Goal: Information Seeking & Learning: Learn about a topic

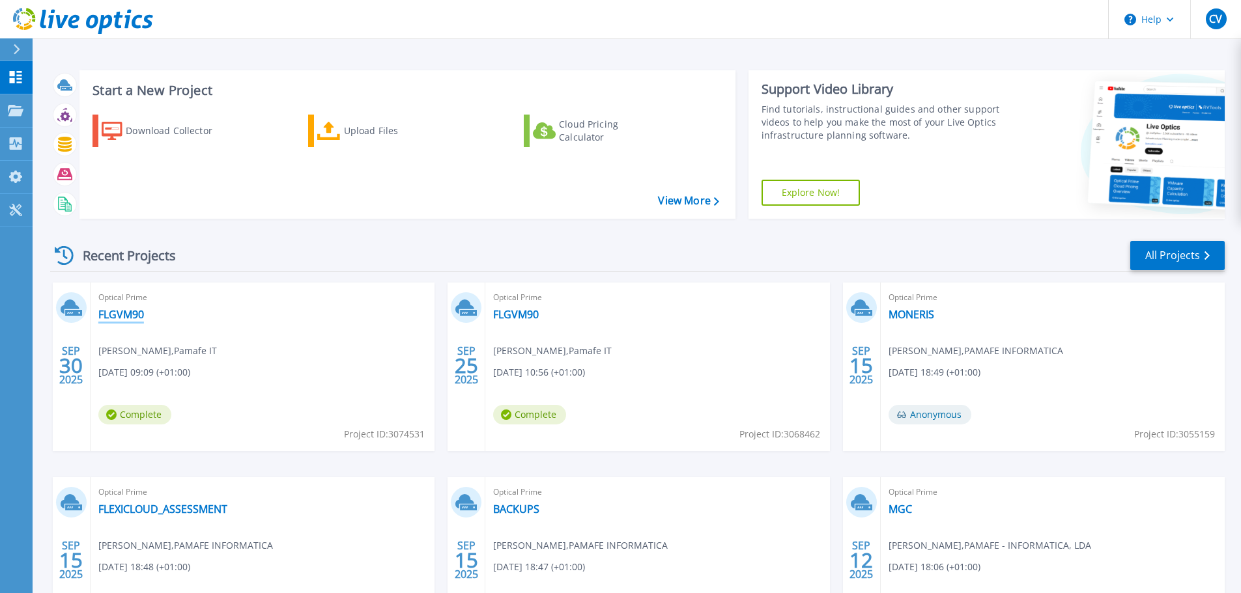
click at [130, 311] on link "FLGVM90" at bounding box center [121, 314] width 46 height 13
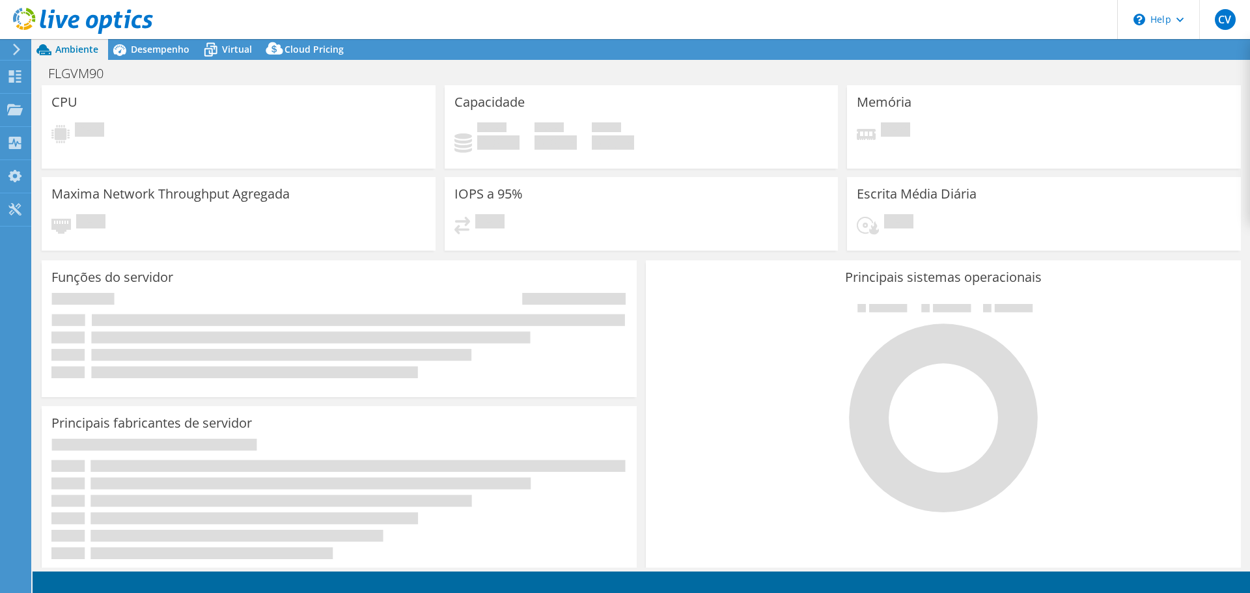
select select "USD"
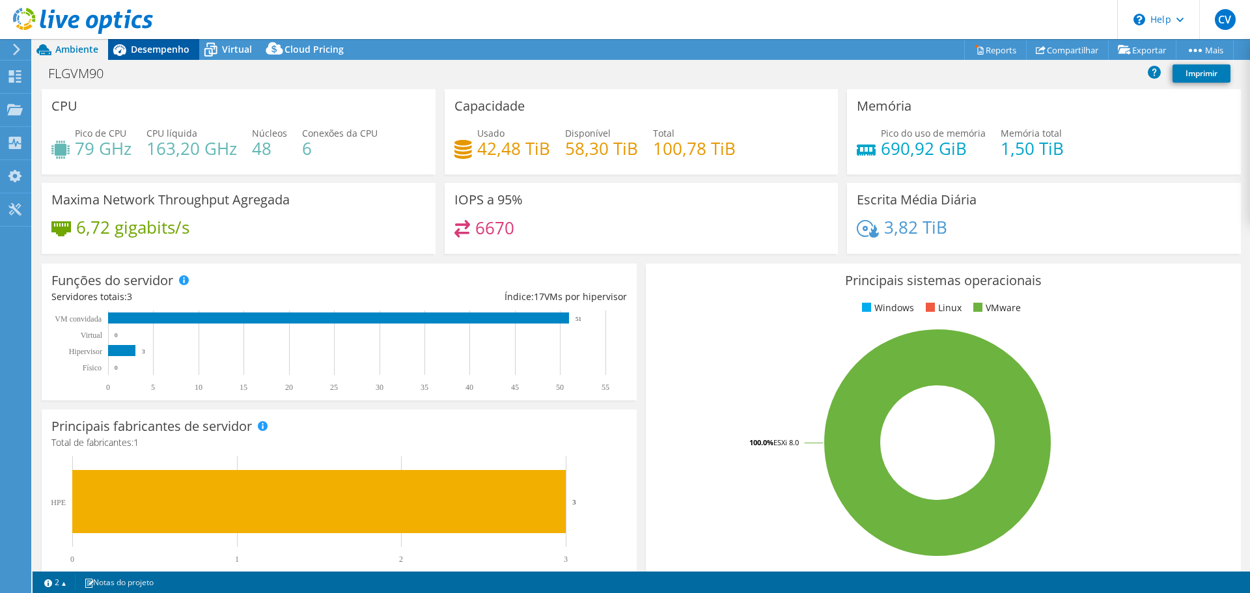
click at [157, 53] on span "Desempenho" at bounding box center [160, 49] width 59 height 12
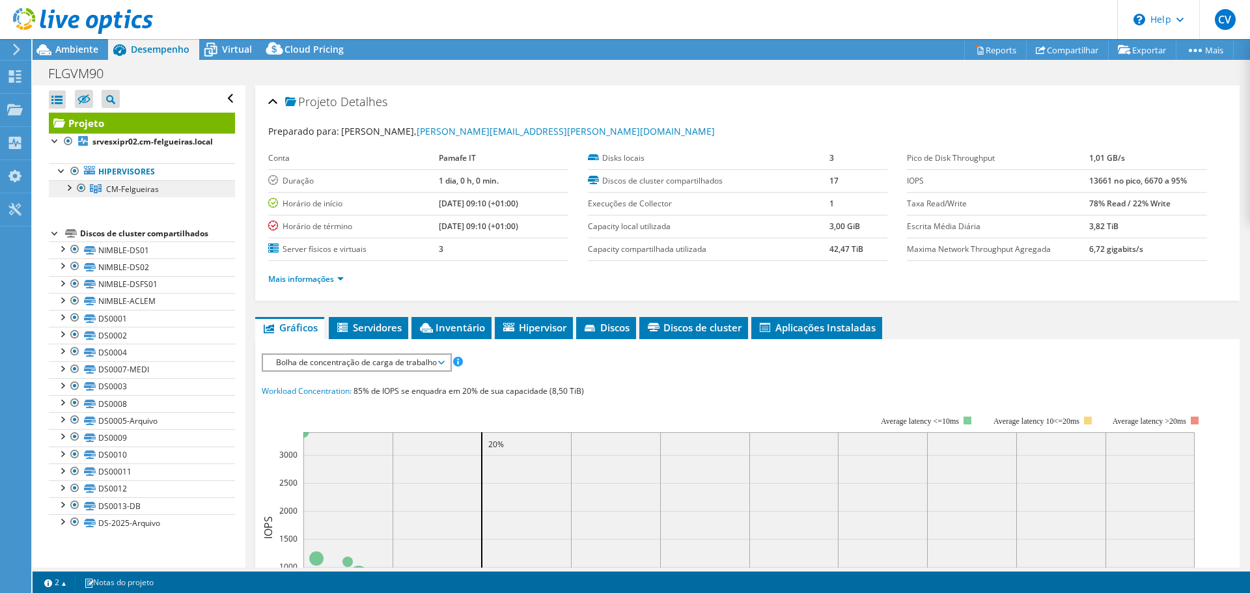
click at [141, 195] on span "CM-Felgueiras" at bounding box center [132, 189] width 53 height 11
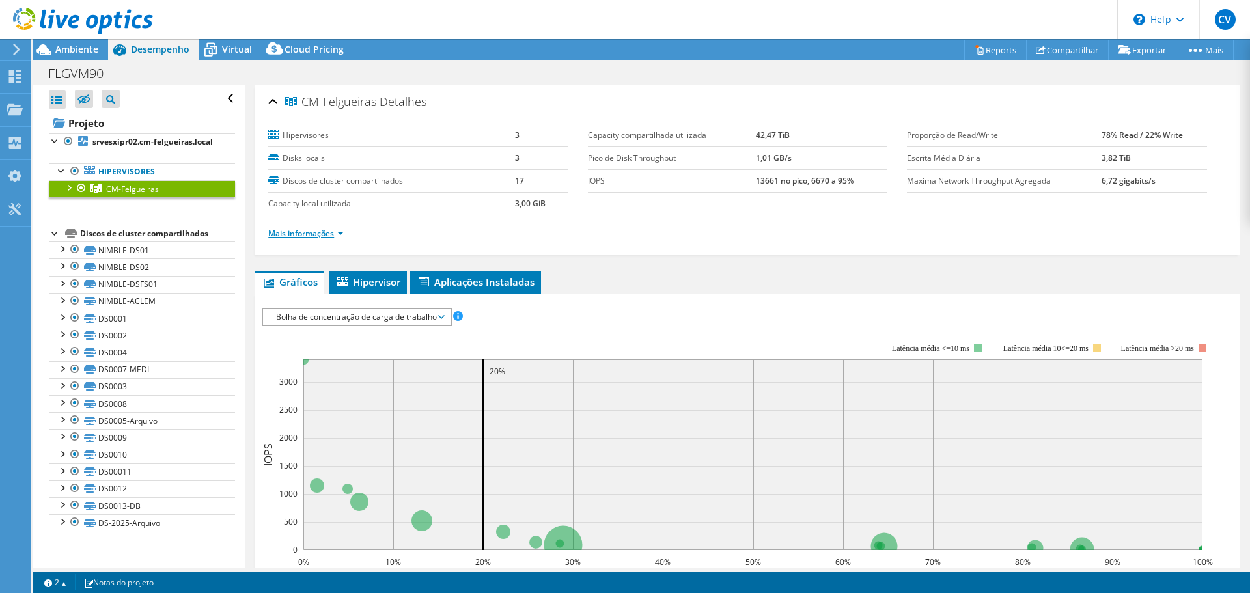
click at [277, 238] on link "Mais informações" at bounding box center [306, 233] width 76 height 11
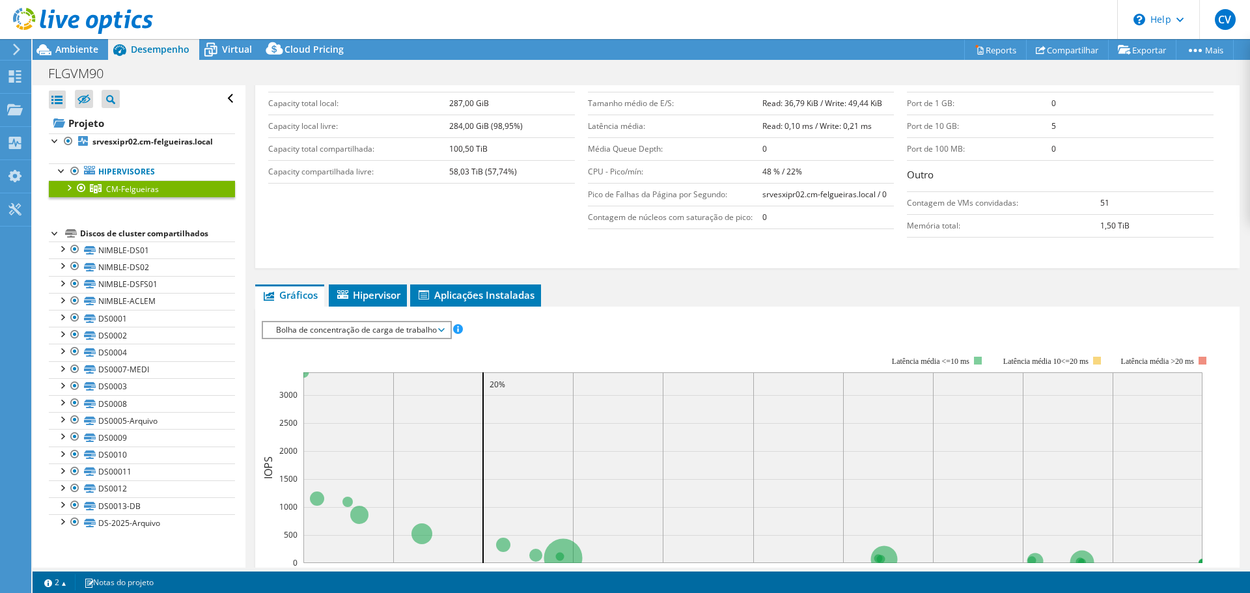
scroll to position [326, 0]
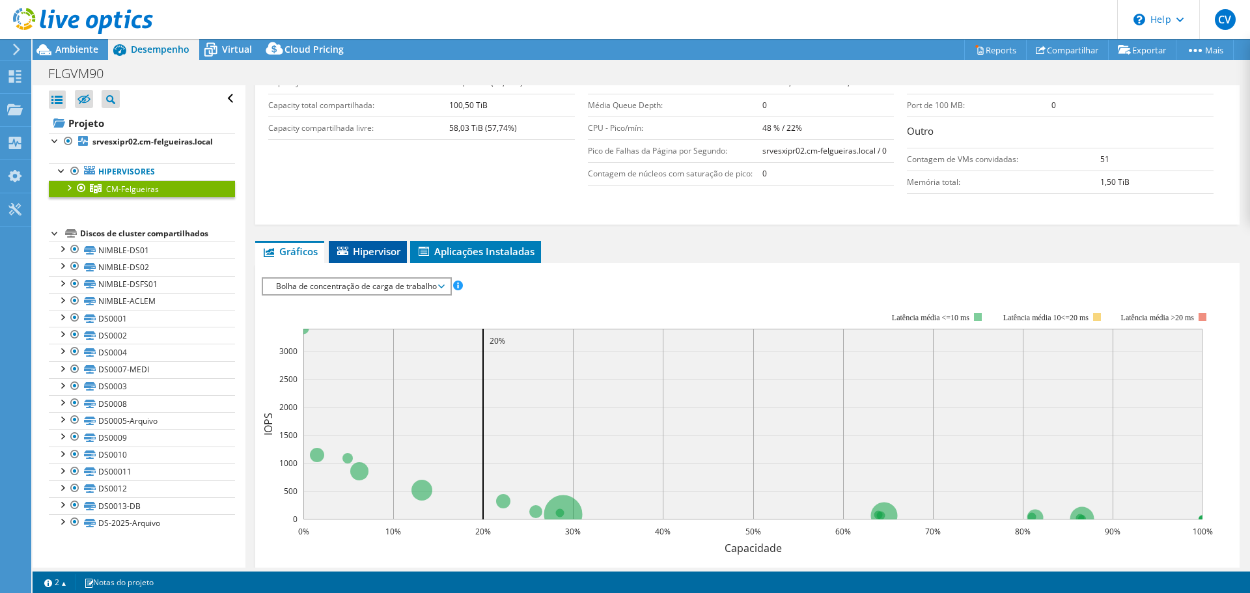
click at [386, 255] on span "Hipervisor" at bounding box center [367, 251] width 65 height 13
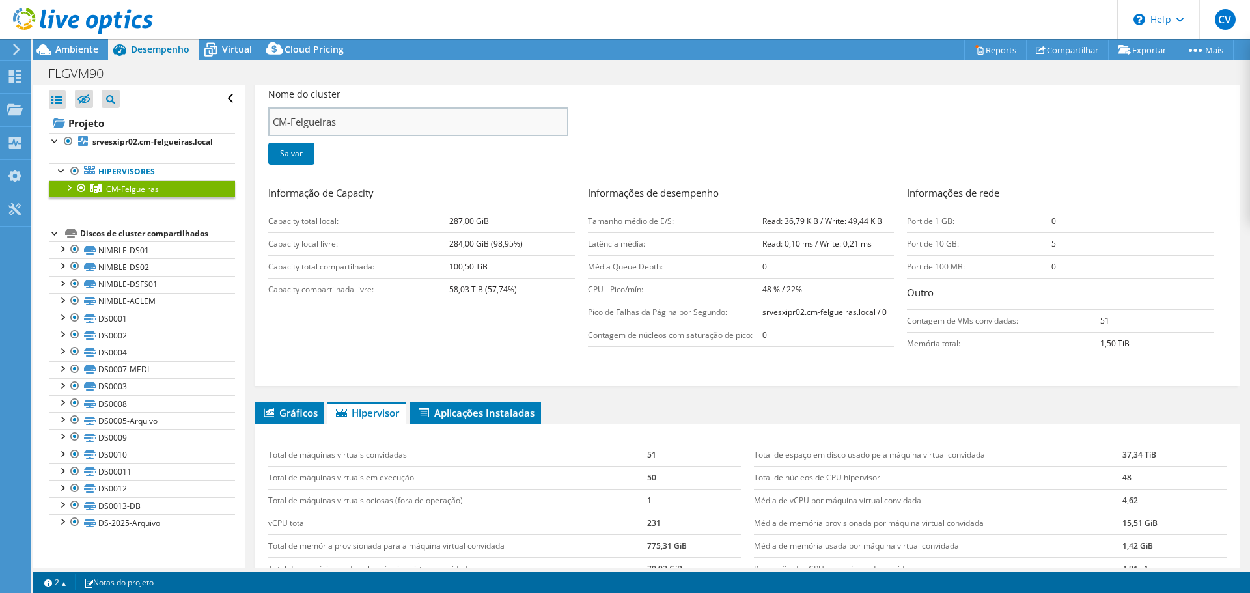
scroll to position [260, 0]
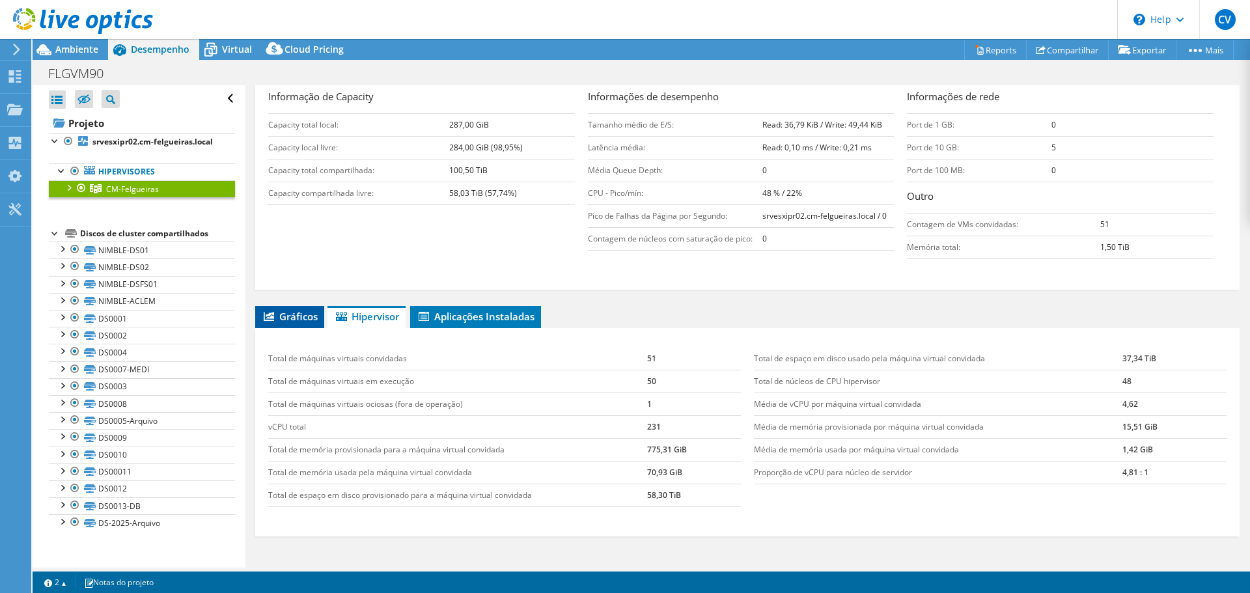
click at [298, 318] on span "Gráficos" at bounding box center [290, 316] width 56 height 13
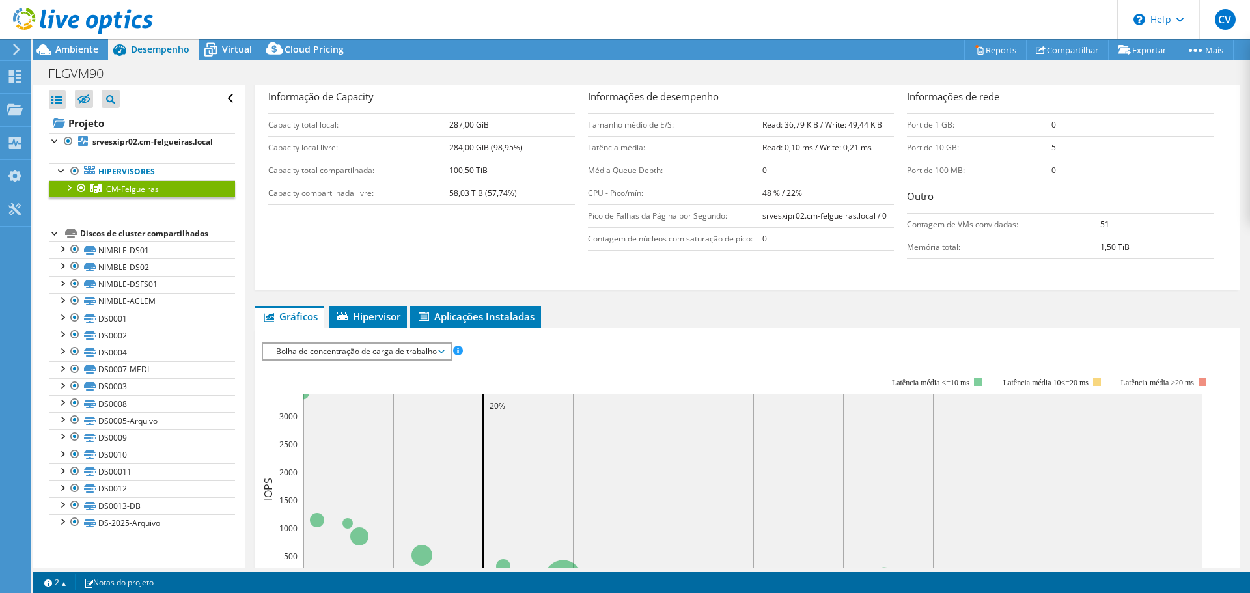
click at [331, 346] on span "Bolha de concentração de carga de trabalho" at bounding box center [357, 352] width 174 height 16
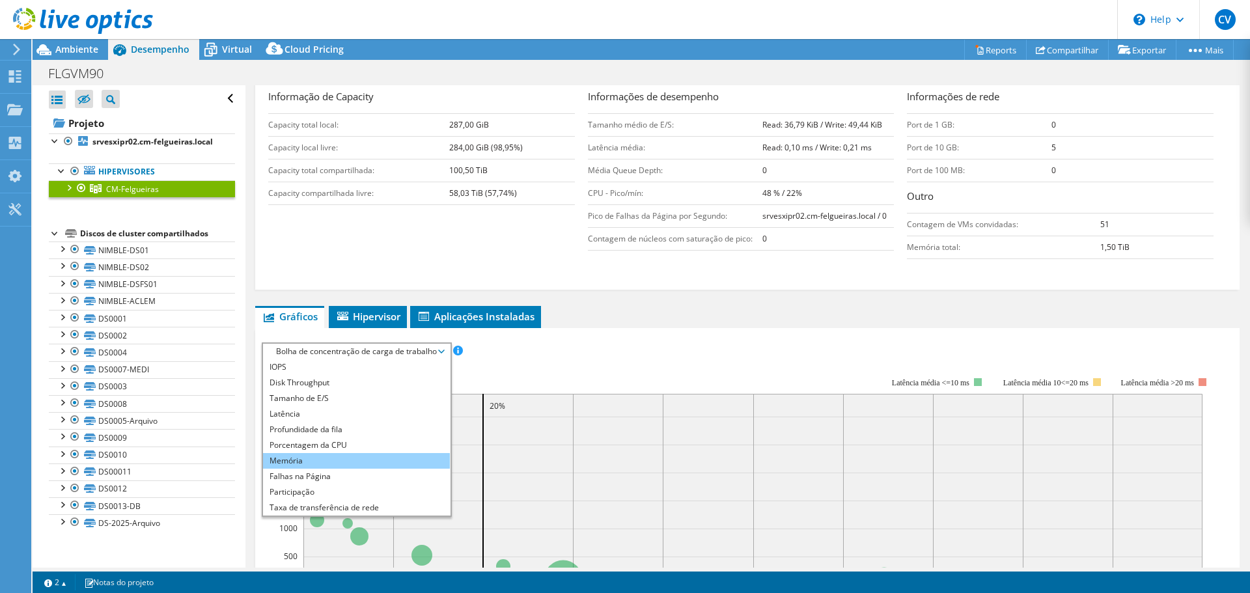
click at [318, 462] on li "Memória" at bounding box center [356, 461] width 187 height 16
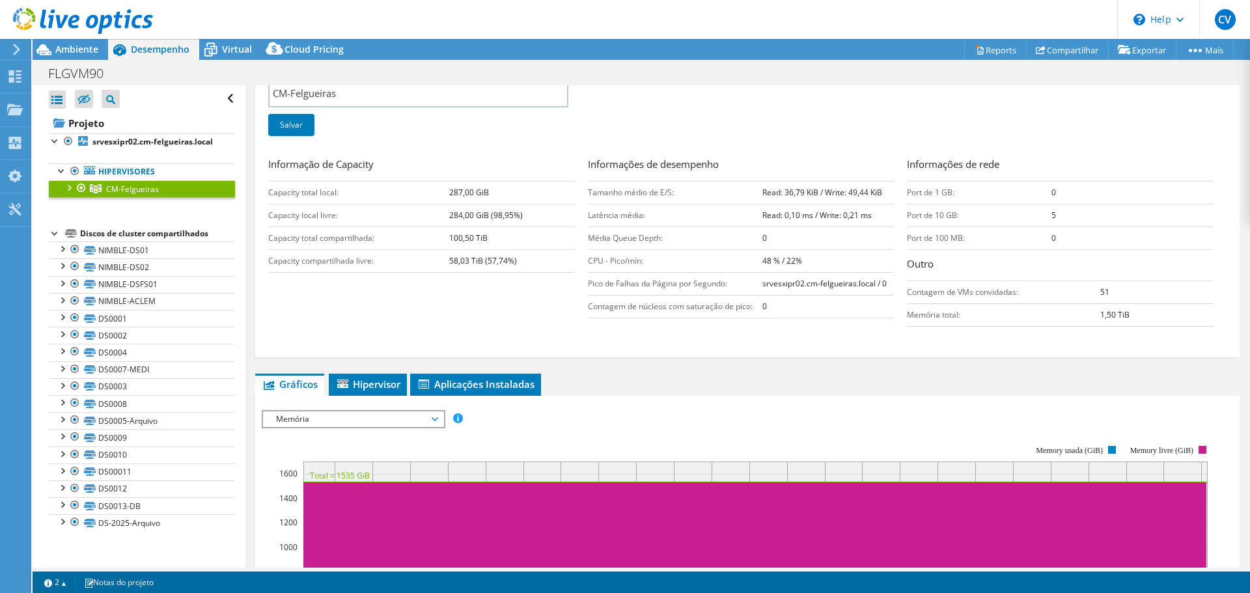
scroll to position [130, 0]
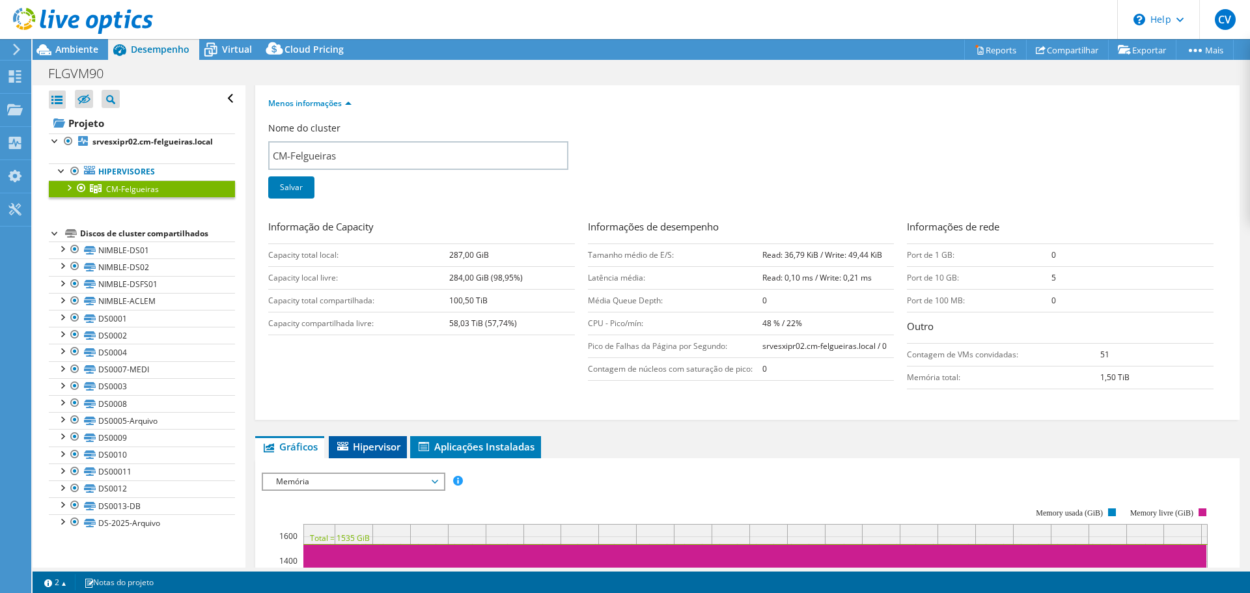
click at [372, 449] on span "Hipervisor" at bounding box center [367, 446] width 65 height 13
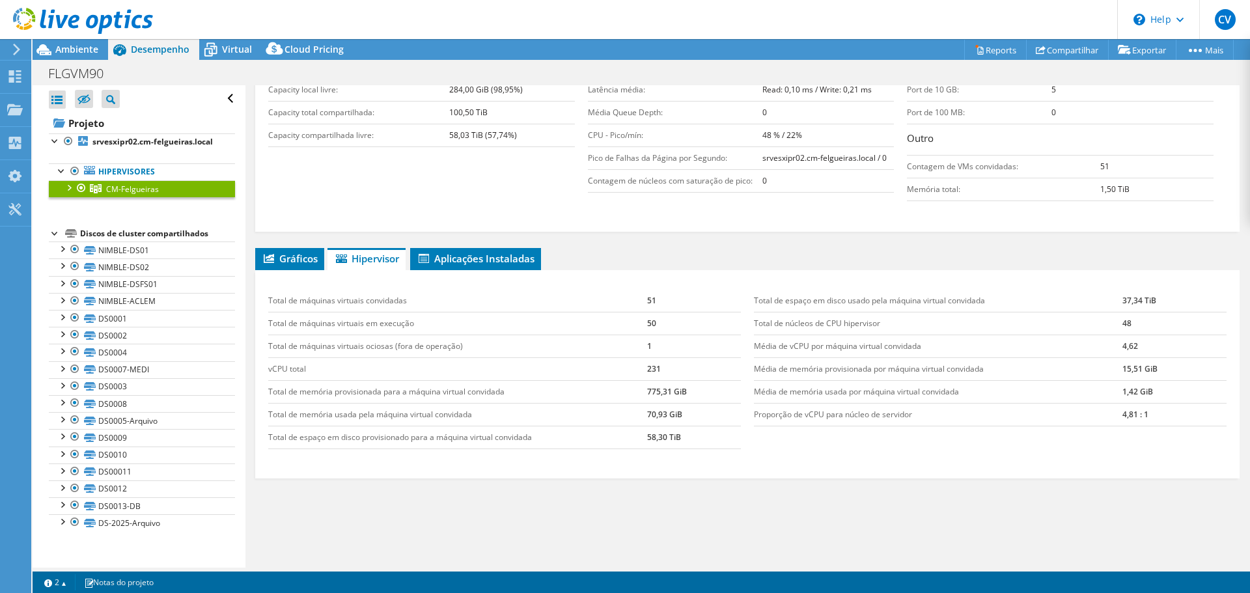
scroll to position [326, 0]
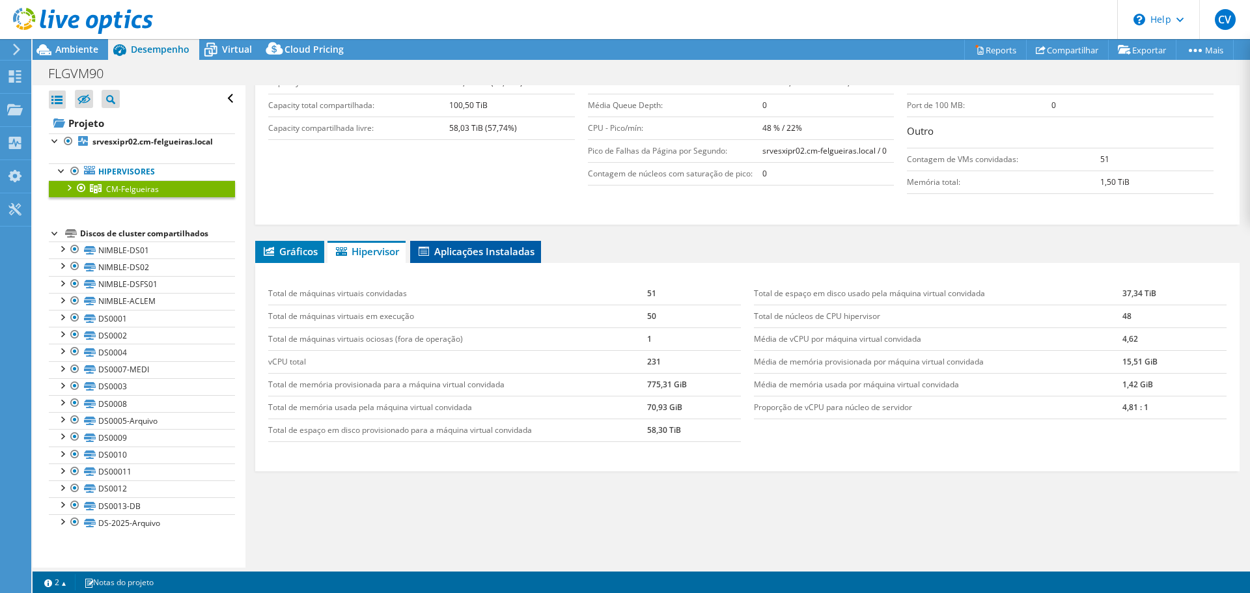
click at [484, 253] on span "Aplicações Instaladas" at bounding box center [476, 251] width 118 height 13
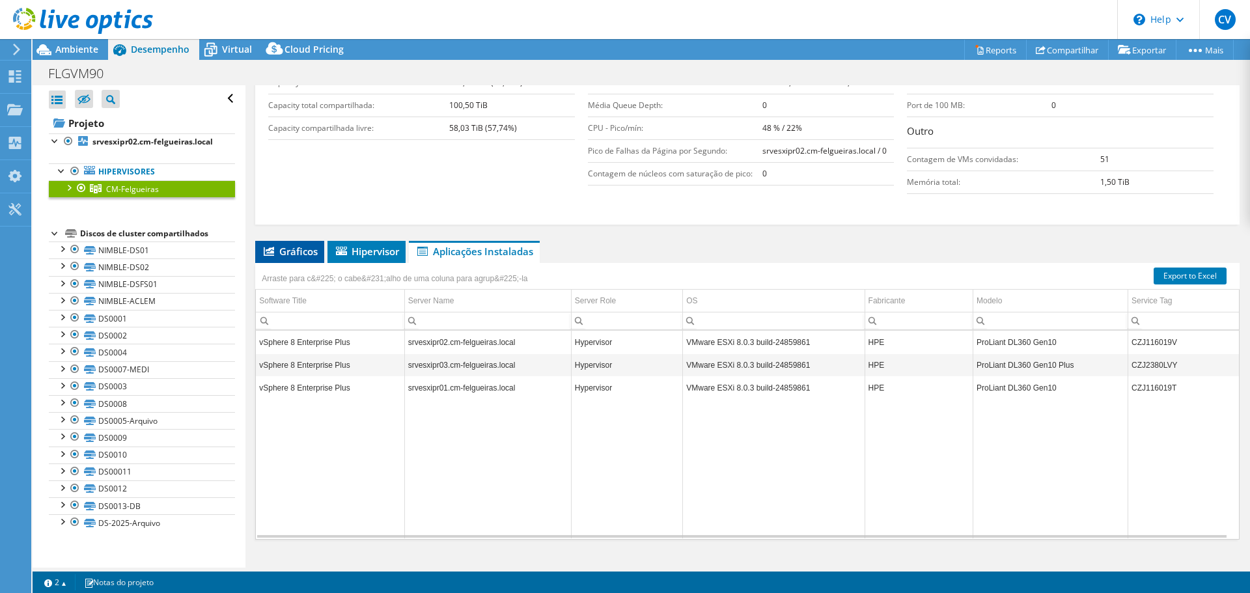
click at [282, 243] on li "Gráficos" at bounding box center [289, 252] width 69 height 22
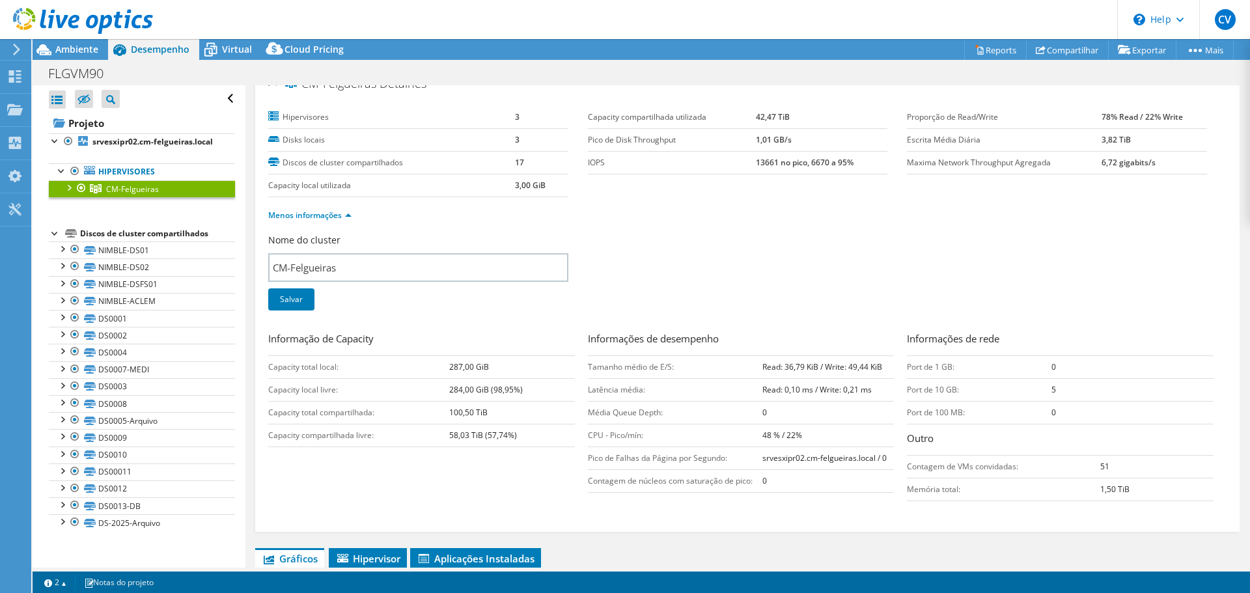
scroll to position [0, 0]
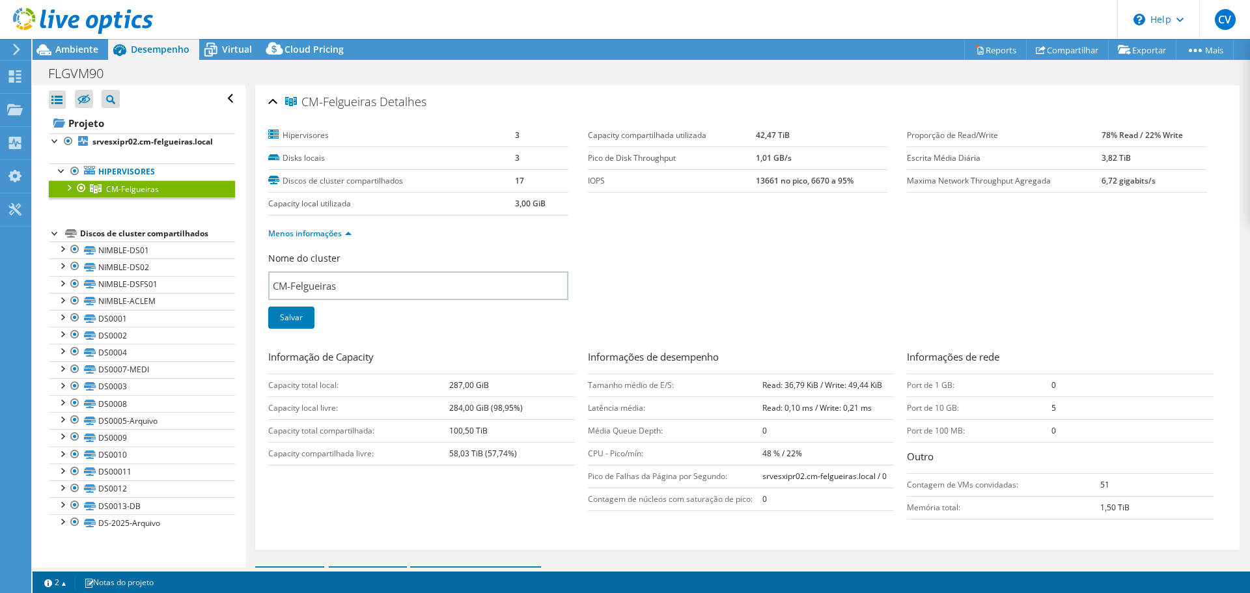
click at [71, 193] on div at bounding box center [68, 186] width 13 height 13
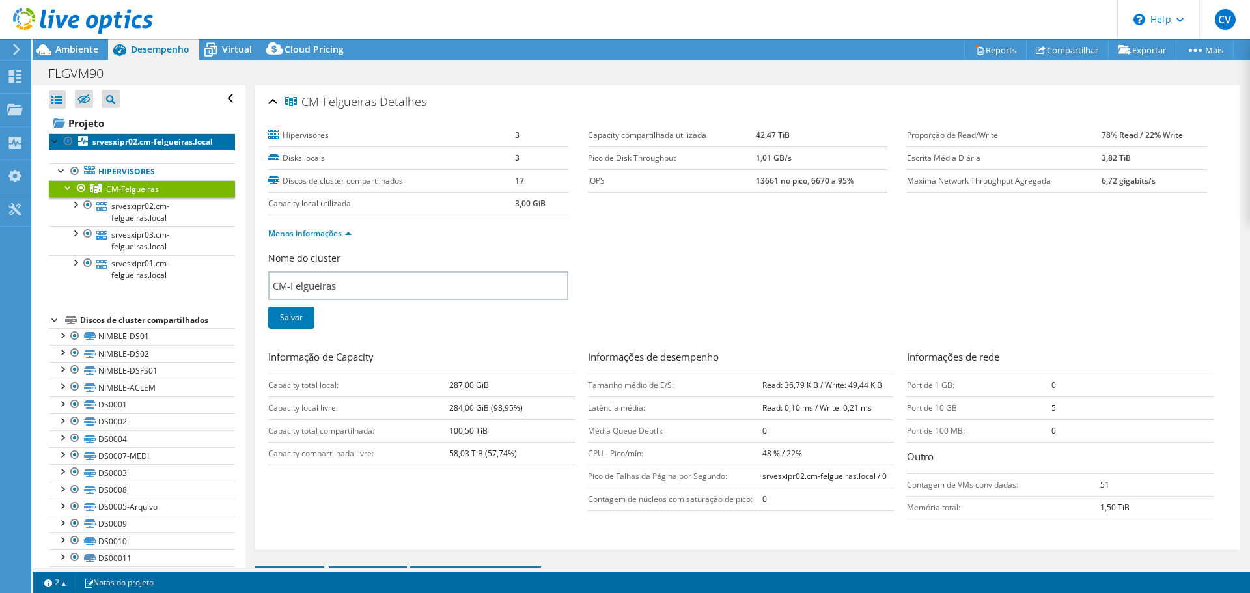
click at [125, 147] on b "srvesxipr02.cm-felgueiras.local" at bounding box center [152, 141] width 120 height 11
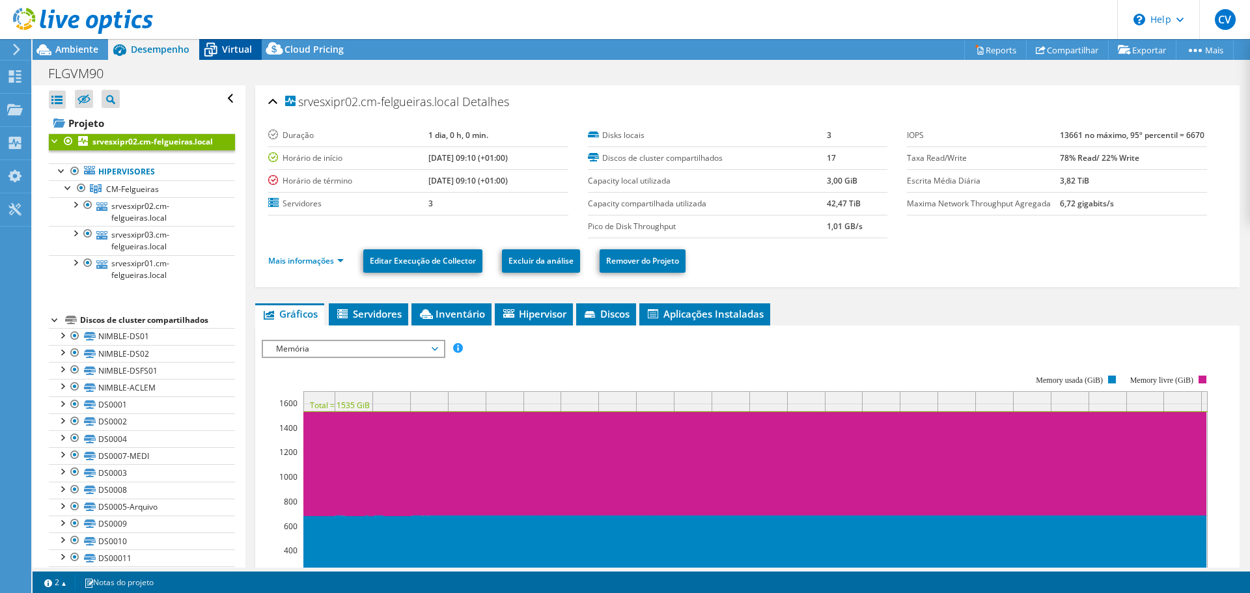
click at [219, 57] on icon at bounding box center [210, 49] width 23 height 23
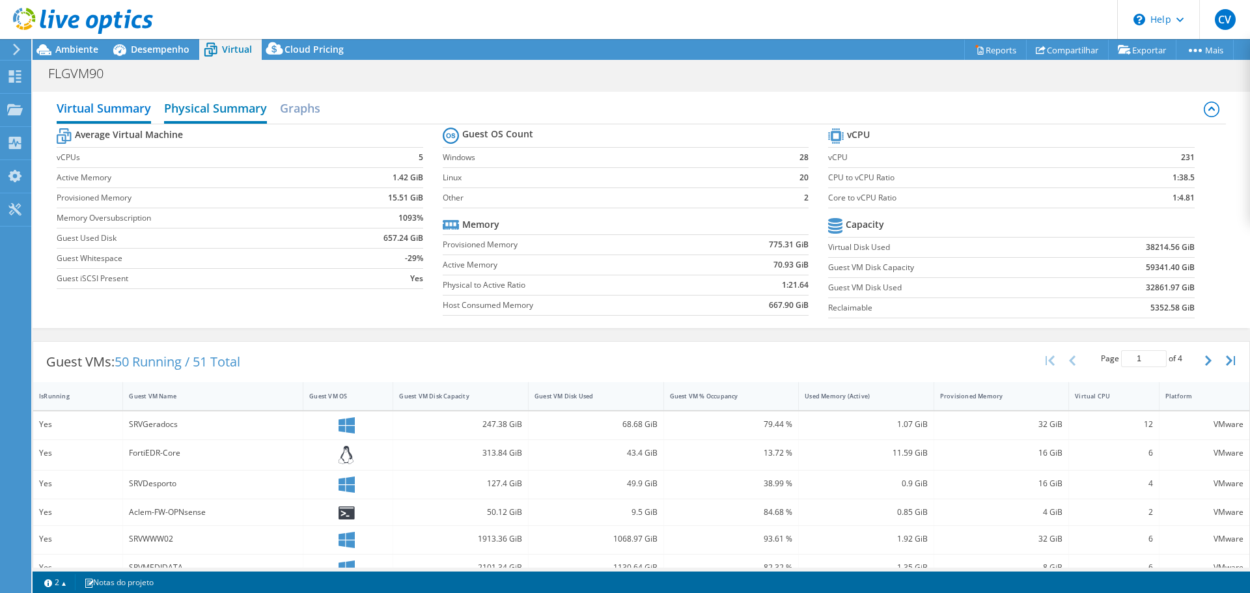
click at [210, 109] on h2 "Physical Summary" at bounding box center [215, 109] width 103 height 29
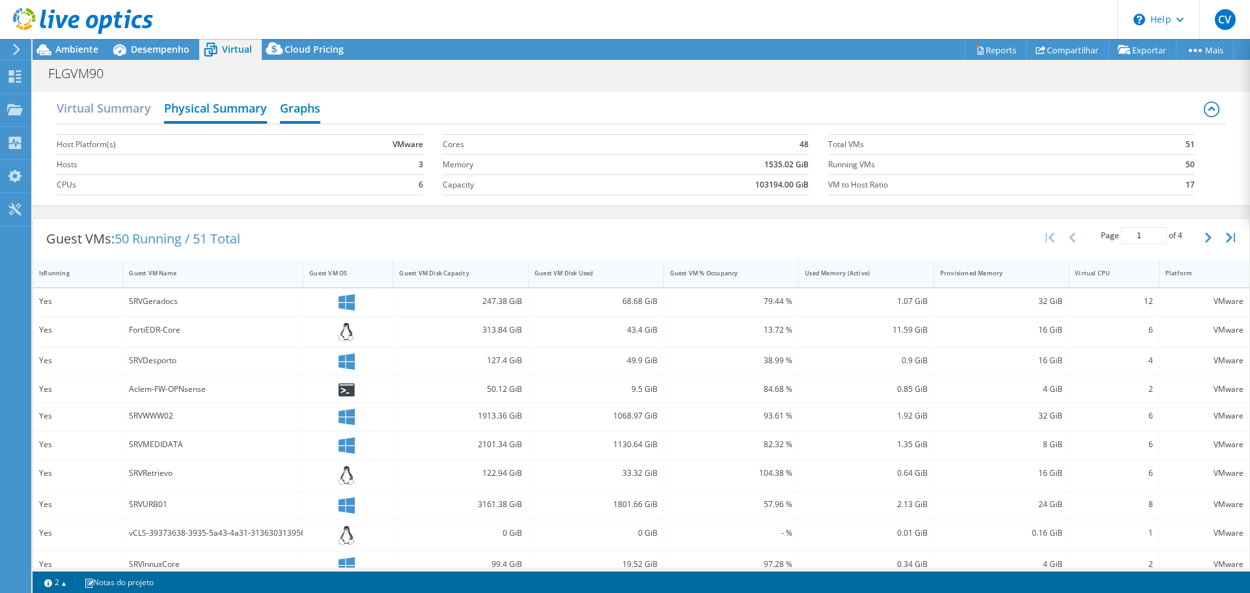
click at [297, 102] on h2 "Graphs" at bounding box center [300, 109] width 40 height 29
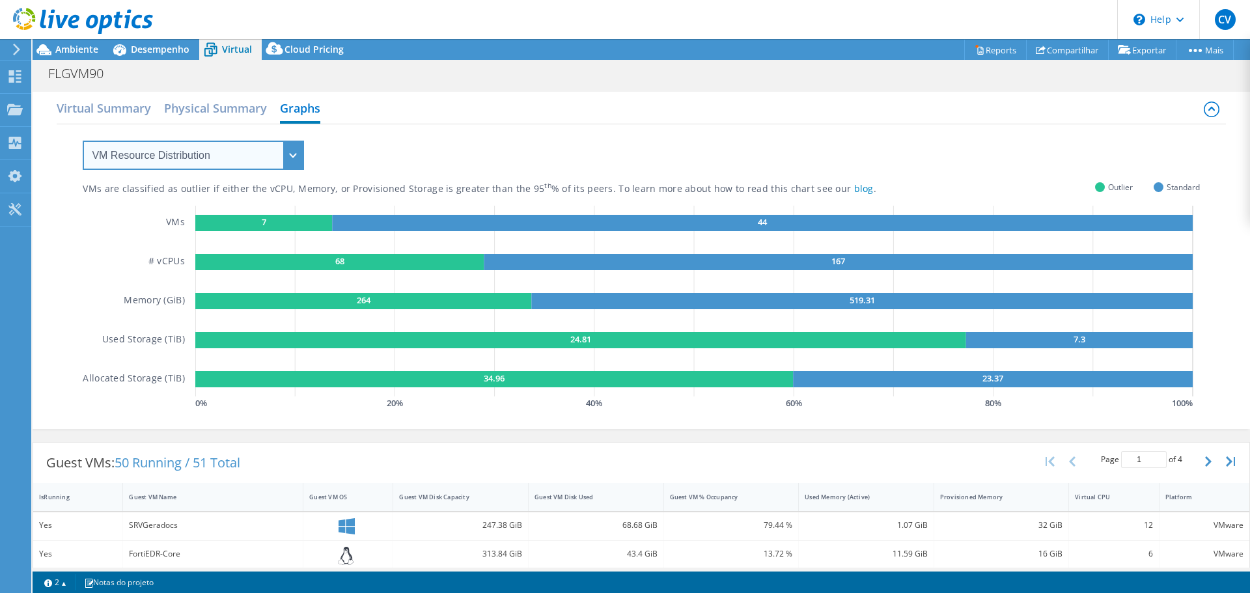
click at [155, 156] on select "VM Resource Distribution Provisioning Contrast Over Provisioning" at bounding box center [193, 155] width 221 height 29
click at [83, 141] on select "VM Resource Distribution Provisioning Contrast Over Provisioning" at bounding box center [193, 155] width 221 height 29
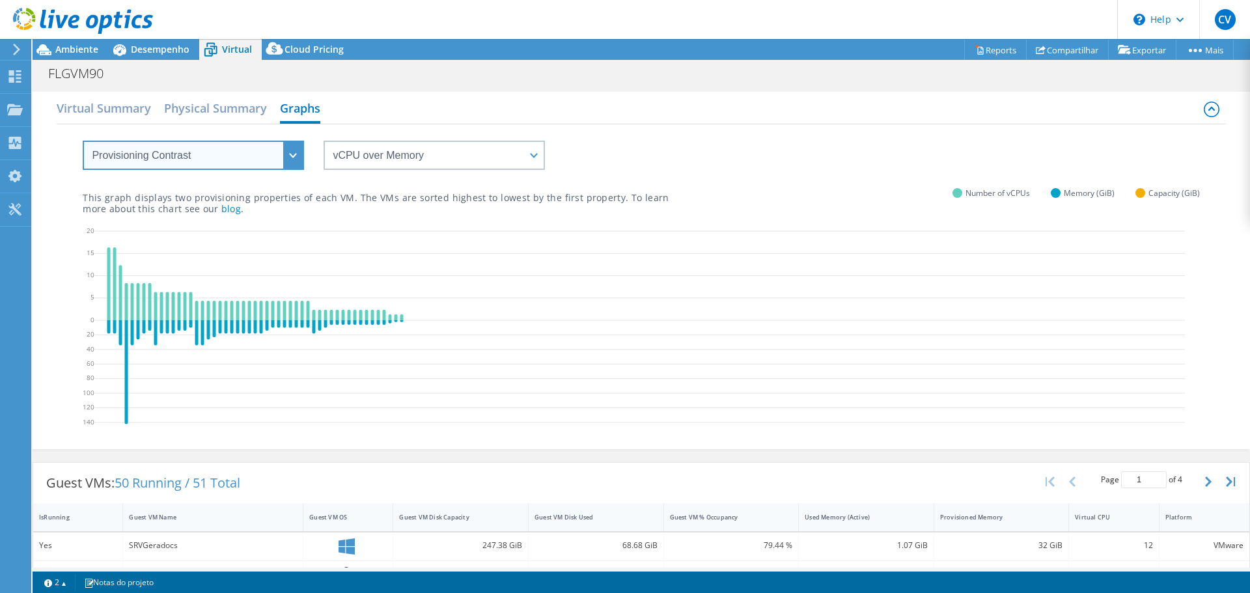
click at [267, 169] on select "VM Resource Distribution Provisioning Contrast Over Provisioning" at bounding box center [193, 155] width 221 height 29
select select "VM Resource Distribution"
click at [83, 141] on select "VM Resource Distribution Provisioning Contrast Over Provisioning" at bounding box center [193, 155] width 221 height 29
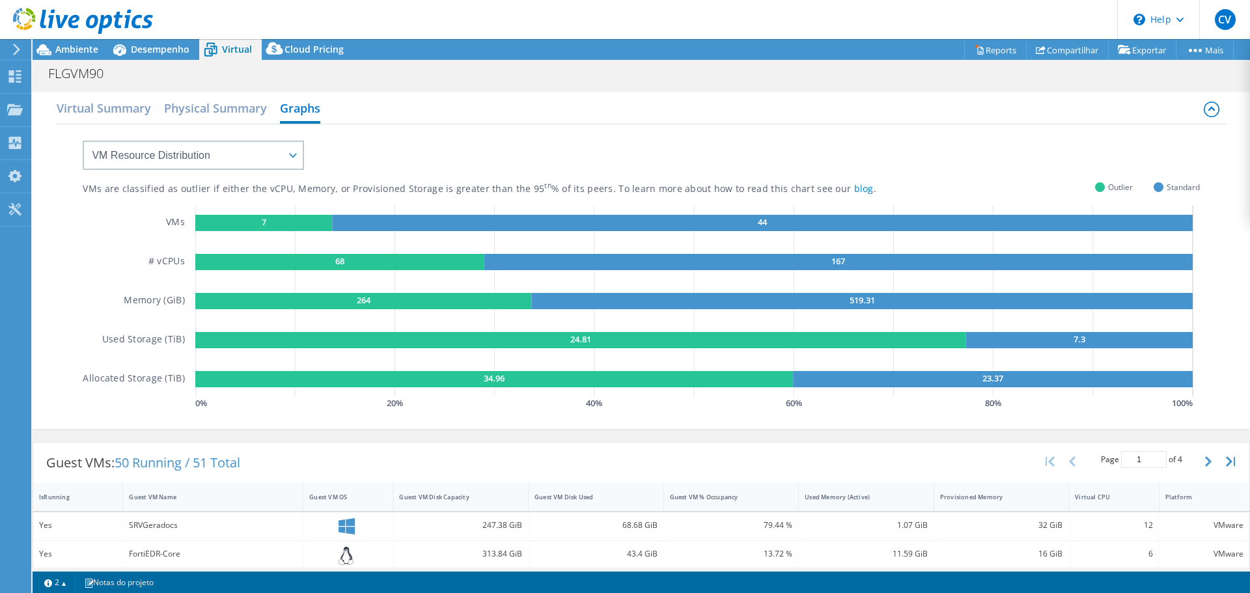
click at [400, 153] on div "VMs are classified as outlier if either the vCPU, Memory, or Provisioned Storag…" at bounding box center [641, 268] width 1117 height 288
click at [128, 105] on h2 "Virtual Summary" at bounding box center [104, 109] width 94 height 29
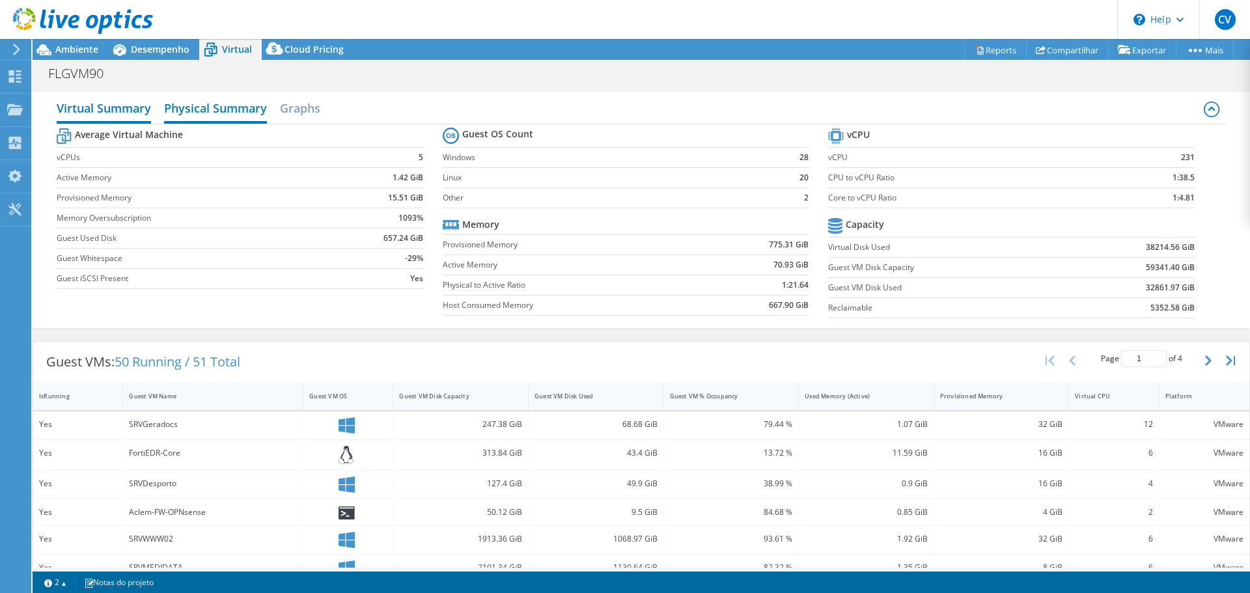
click at [215, 103] on h2 "Physical Summary" at bounding box center [215, 109] width 103 height 29
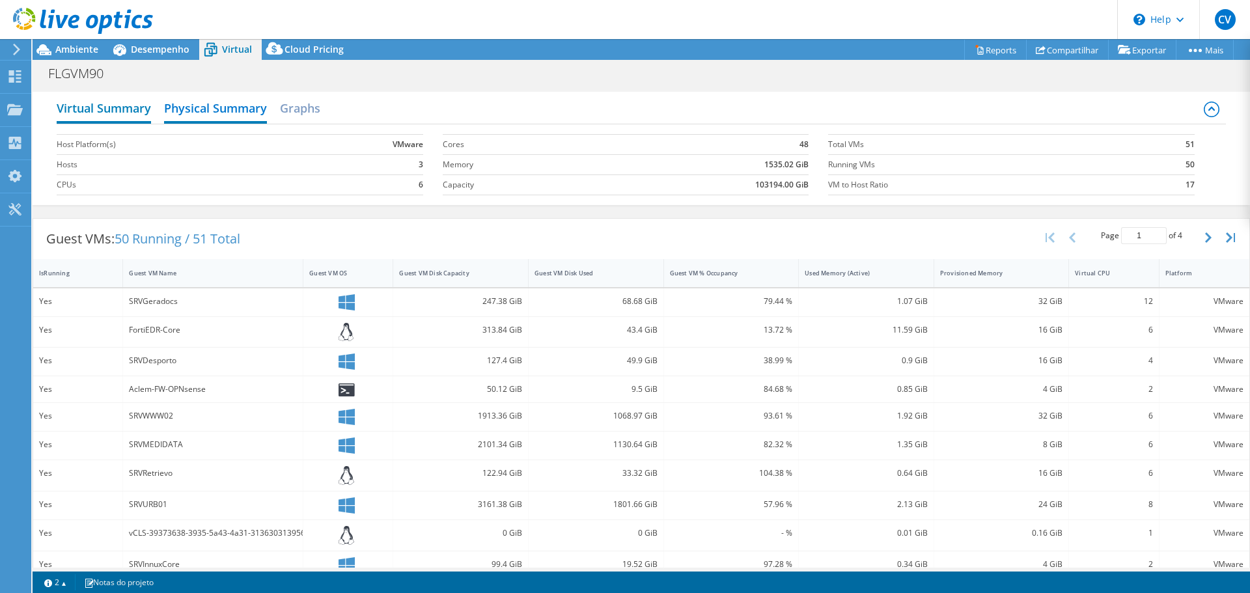
click at [103, 111] on h2 "Virtual Summary" at bounding box center [104, 109] width 94 height 29
